Goal: Information Seeking & Learning: Learn about a topic

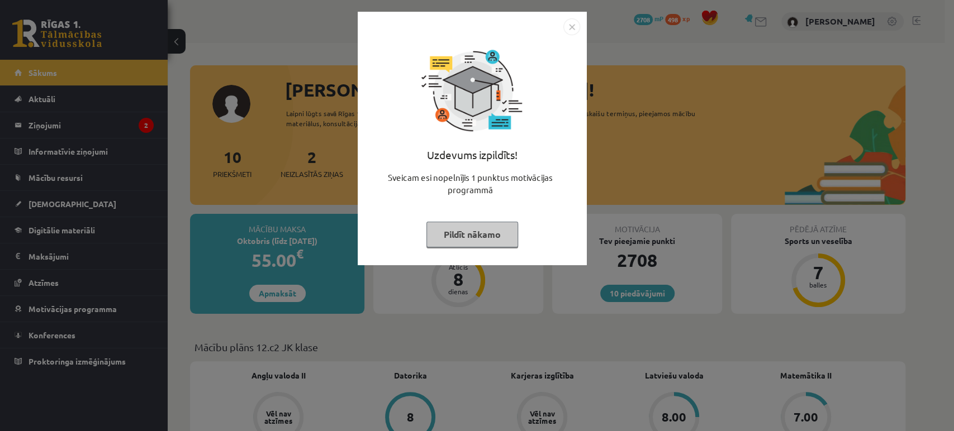
click at [456, 236] on button "Pildīt nākamo" at bounding box center [472, 235] width 92 height 26
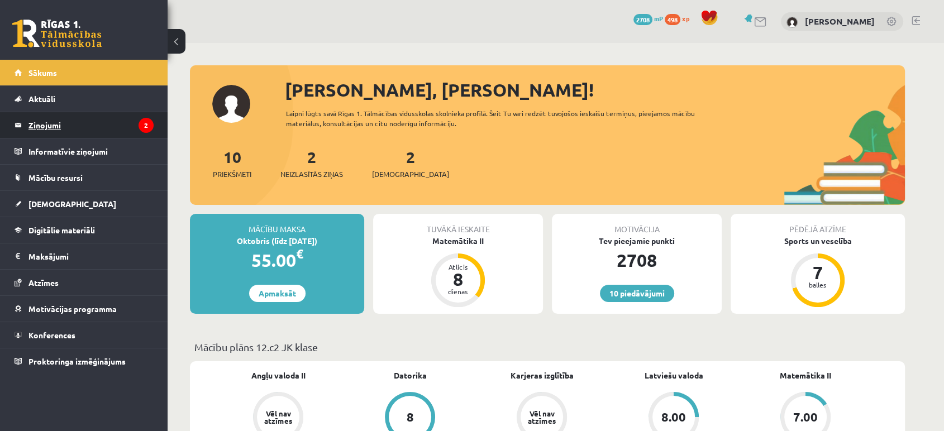
click at [132, 125] on legend "Ziņojumi 2" at bounding box center [90, 125] width 125 height 26
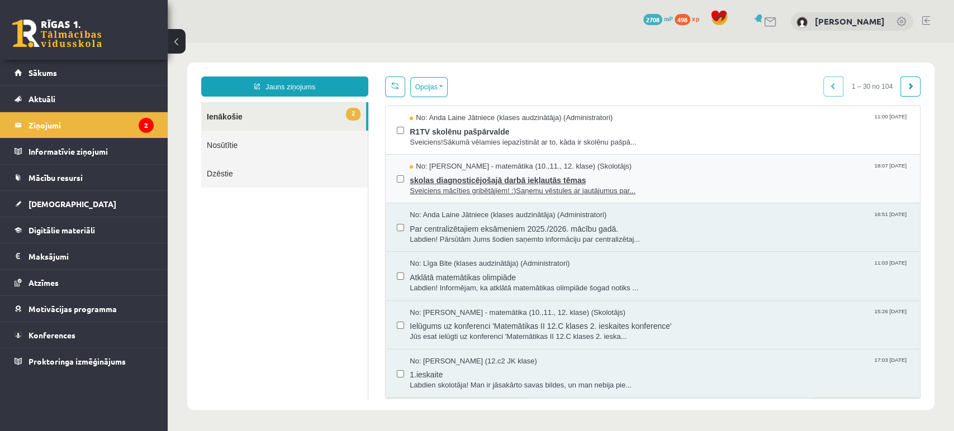
click at [520, 178] on span "skolas diagnosticējošajā darbā iekļautās tēmas" at bounding box center [659, 179] width 499 height 14
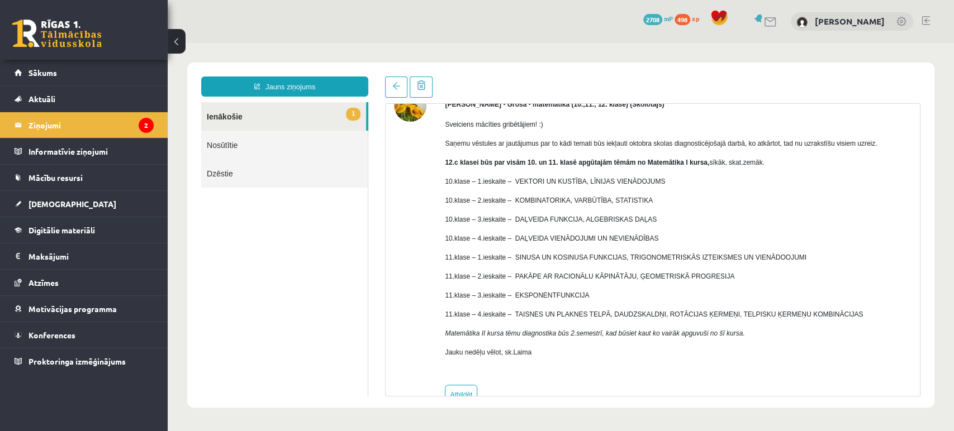
scroll to position [92, 0]
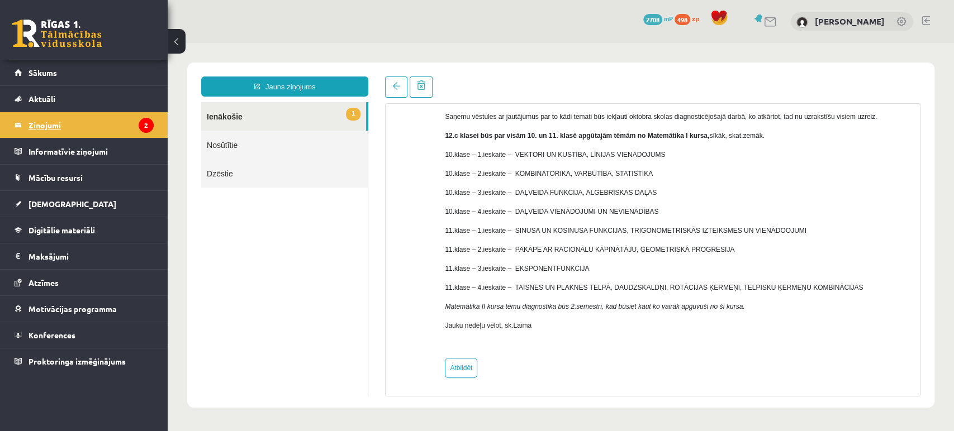
click at [142, 127] on icon "2" at bounding box center [146, 125] width 15 height 15
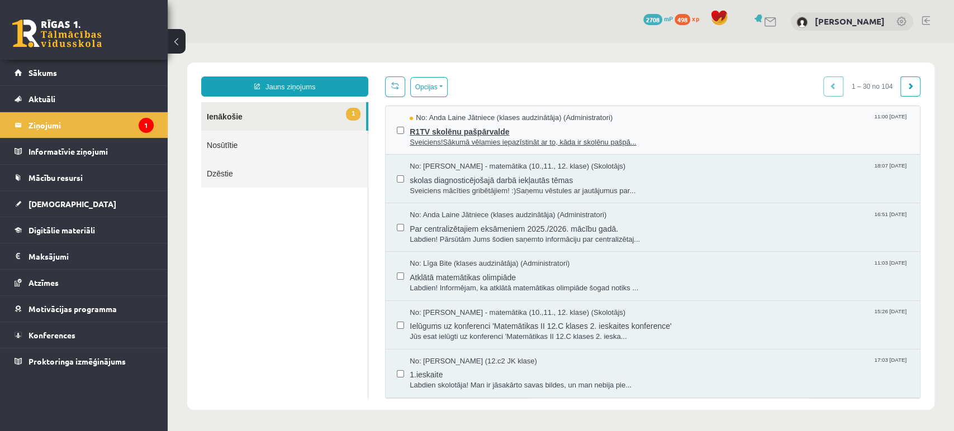
scroll to position [0, 0]
click at [475, 133] on span "R1TV skolēnu pašpārvalde" at bounding box center [659, 130] width 499 height 14
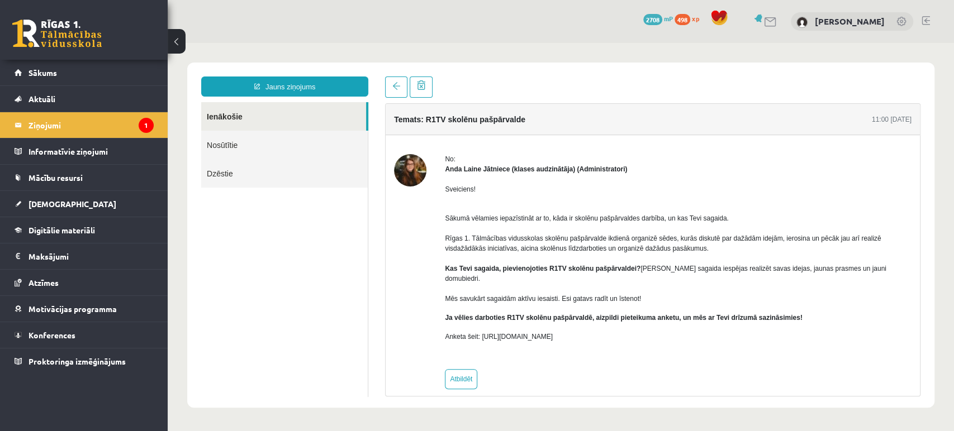
scroll to position [1, 0]
click at [140, 118] on legend "Ziņojumi 1" at bounding box center [90, 125] width 125 height 26
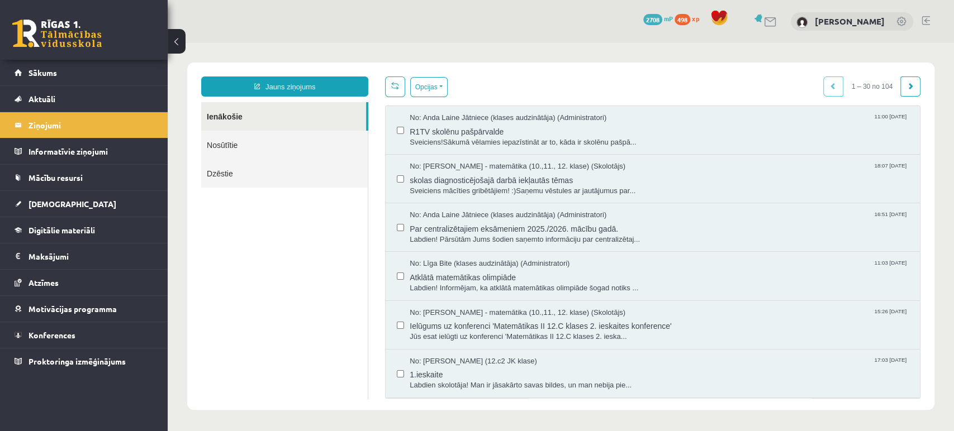
scroll to position [0, 0]
click at [489, 182] on span "skolas diagnosticējošajā darbā iekļautās tēmas" at bounding box center [659, 179] width 499 height 14
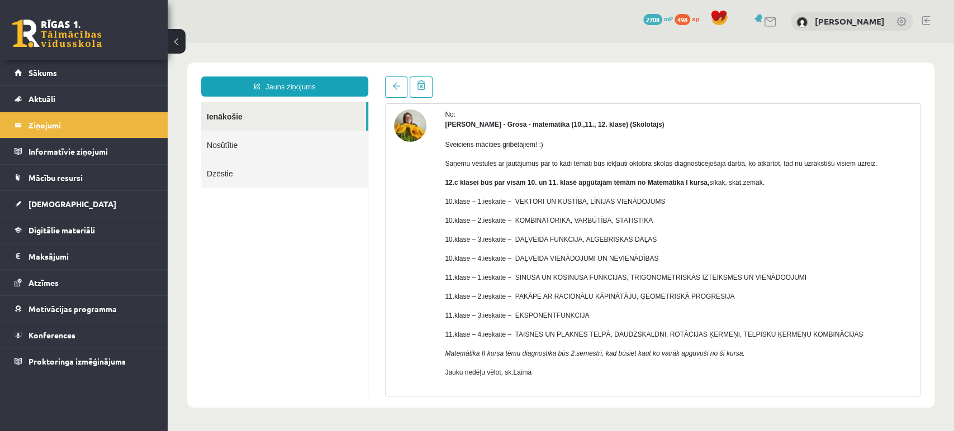
scroll to position [45, 0]
click at [76, 37] on link at bounding box center [56, 34] width 89 height 28
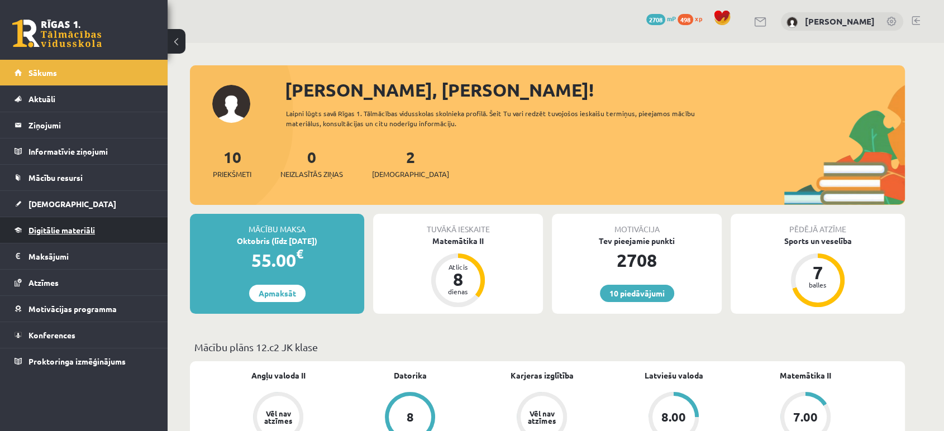
click at [75, 236] on link "Digitālie materiāli" at bounding box center [84, 230] width 139 height 26
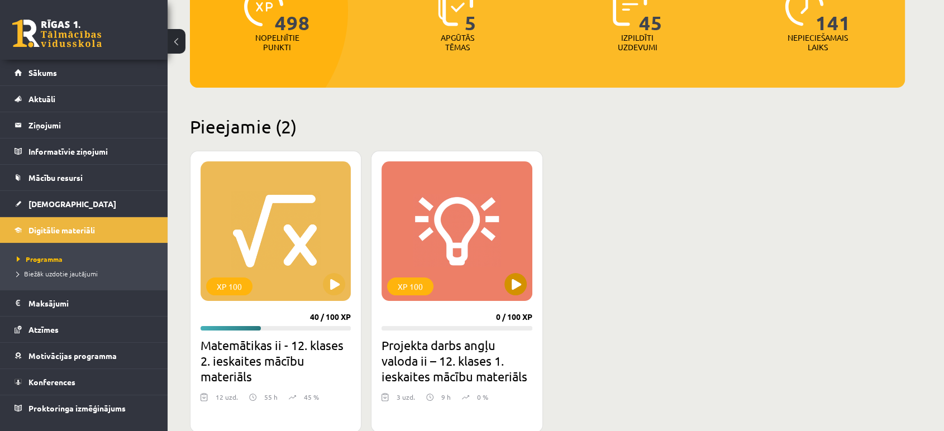
scroll to position [168, 0]
click at [299, 228] on div "XP 100" at bounding box center [276, 231] width 150 height 140
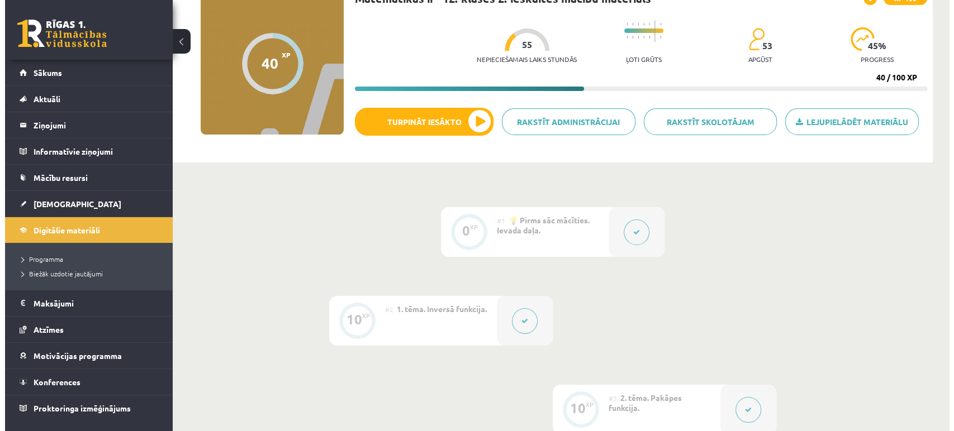
scroll to position [99, 0]
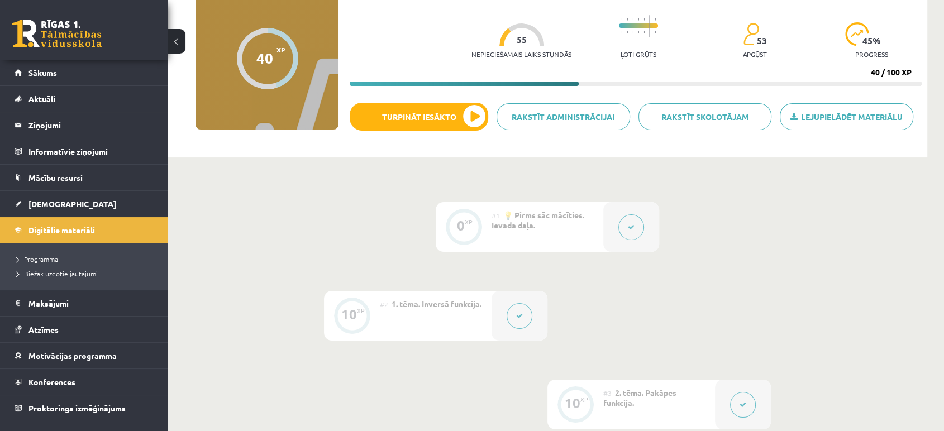
click at [516, 314] on icon at bounding box center [519, 316] width 7 height 7
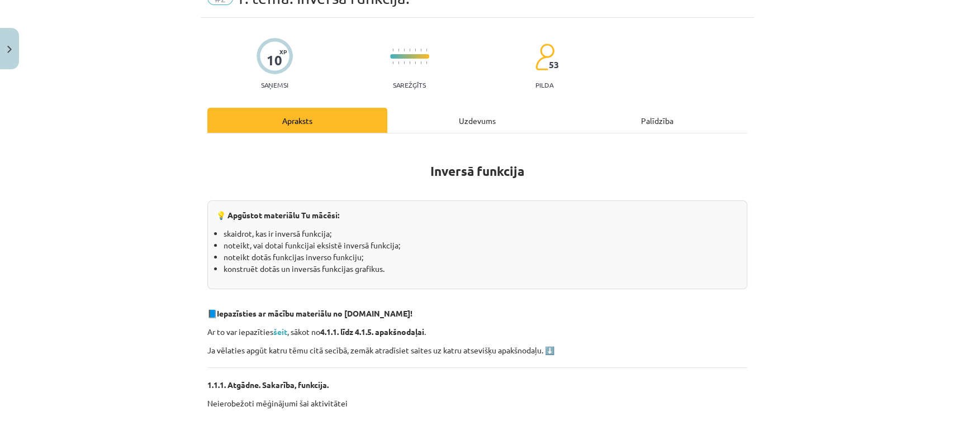
scroll to position [58, 0]
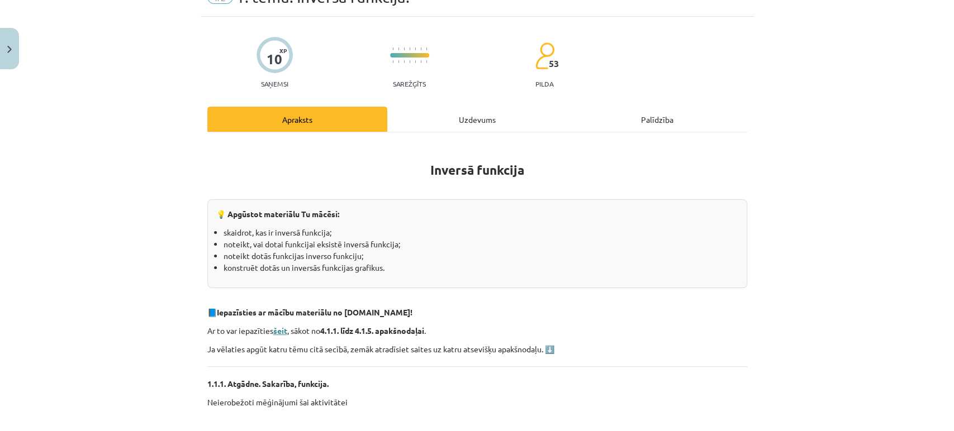
click at [273, 330] on strong "šeit" at bounding box center [280, 331] width 14 height 10
